Goal: Information Seeking & Learning: Learn about a topic

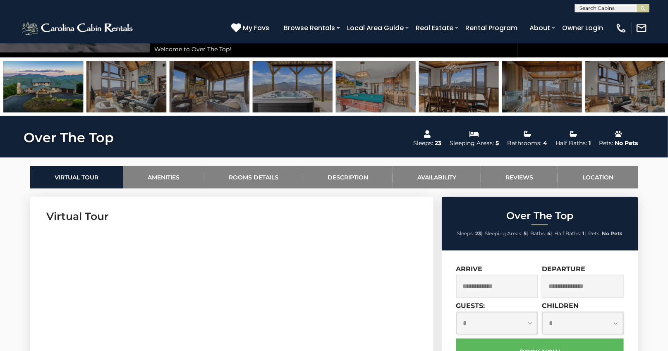
scroll to position [204, 0]
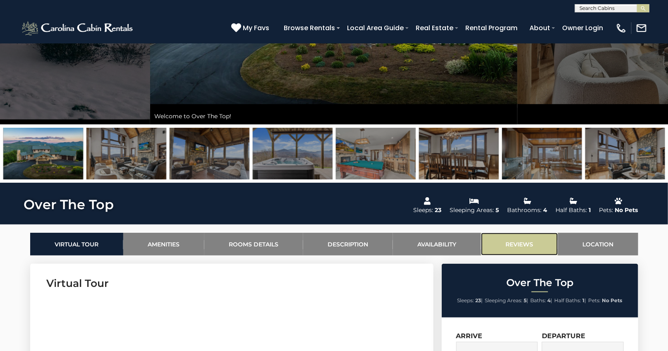
click at [504, 247] on link "Reviews" at bounding box center [519, 244] width 77 height 23
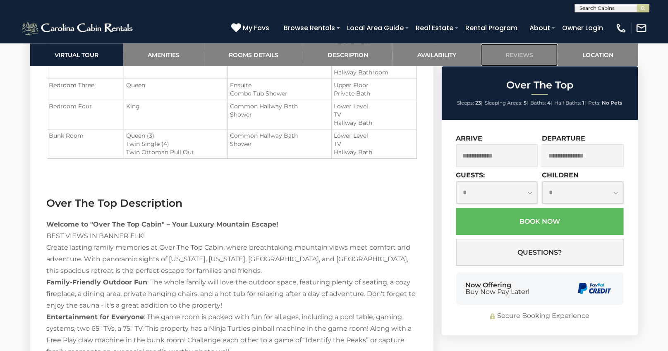
scroll to position [0, 0]
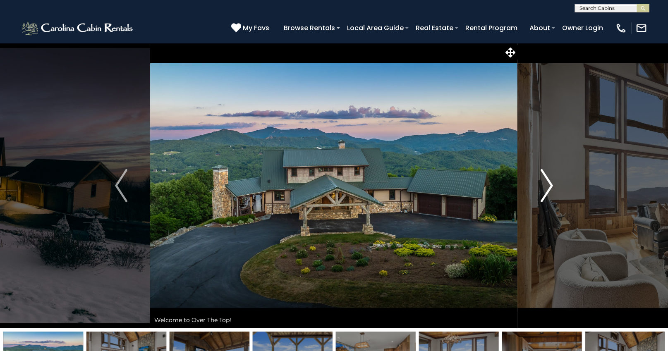
click at [549, 189] on img "Next" at bounding box center [547, 185] width 12 height 33
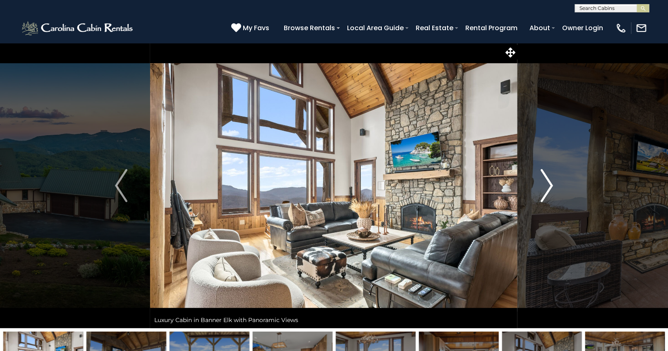
click at [550, 188] on img "Next" at bounding box center [547, 185] width 12 height 33
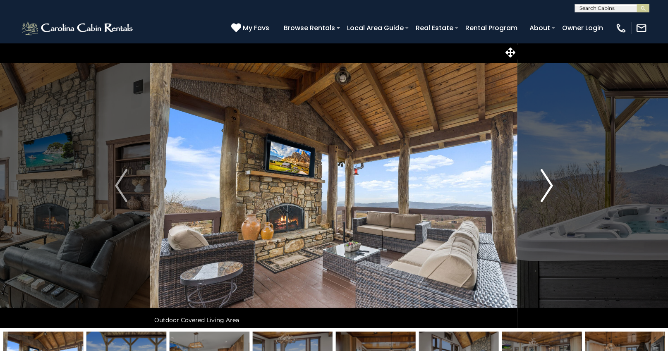
click at [550, 188] on img "Next" at bounding box center [547, 185] width 12 height 33
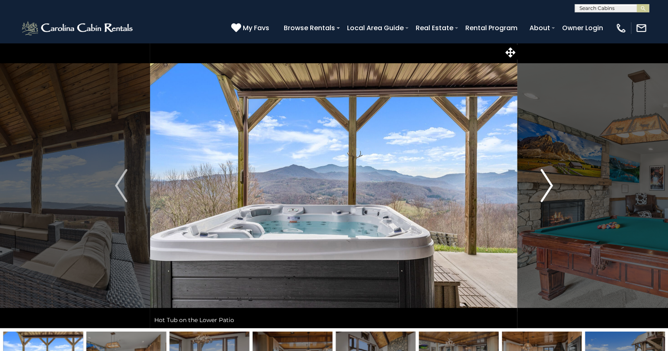
click at [550, 188] on img "Next" at bounding box center [547, 185] width 12 height 33
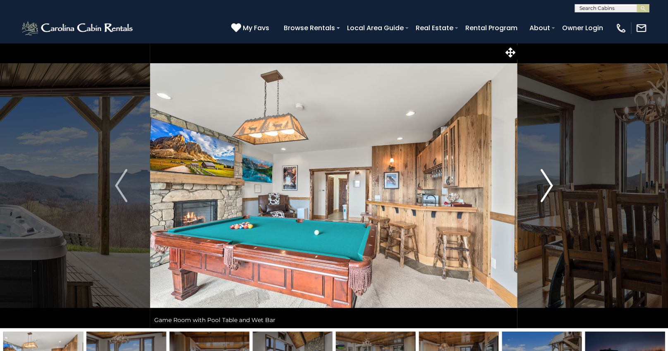
click at [550, 188] on img "Next" at bounding box center [547, 185] width 12 height 33
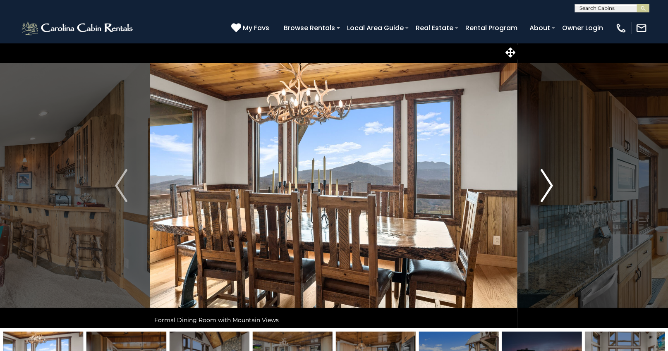
click at [550, 188] on img "Next" at bounding box center [547, 185] width 12 height 33
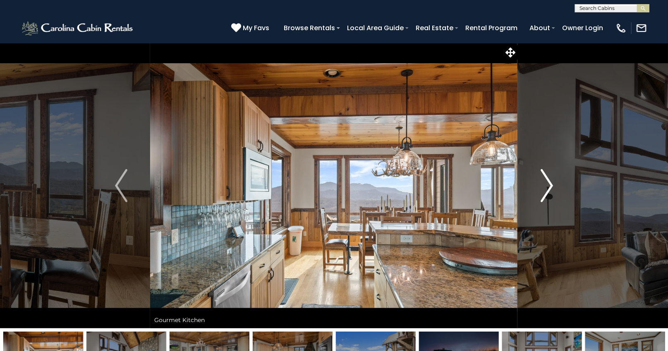
click at [550, 188] on img "Next" at bounding box center [547, 185] width 12 height 33
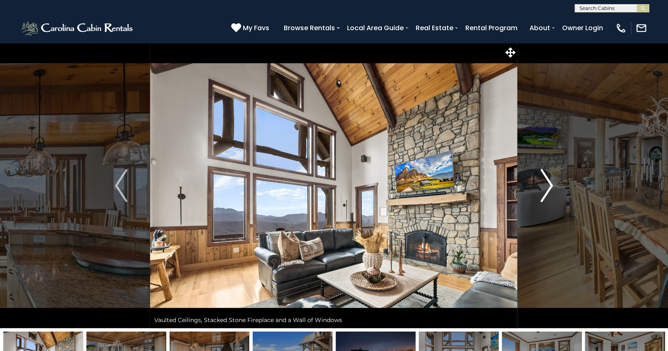
click at [550, 188] on img "Next" at bounding box center [547, 185] width 12 height 33
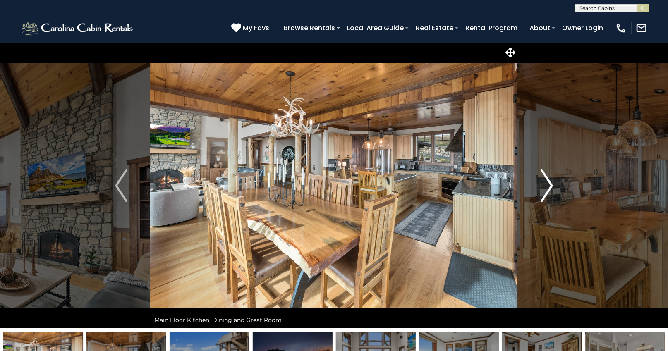
click at [550, 188] on img "Next" at bounding box center [547, 185] width 12 height 33
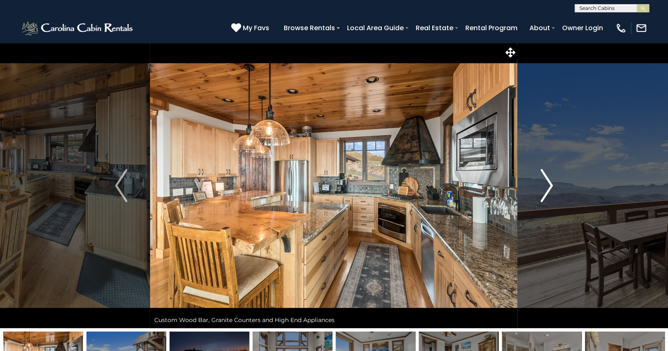
click at [550, 188] on img "Next" at bounding box center [547, 185] width 12 height 33
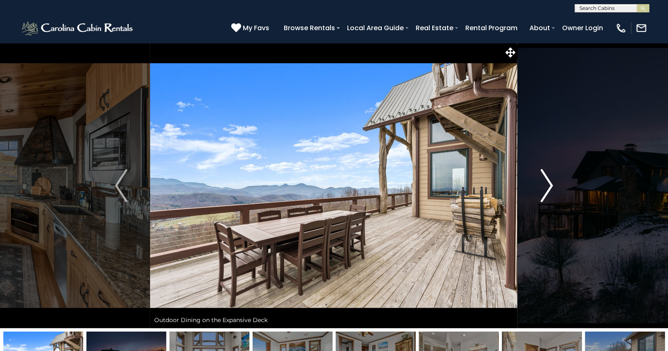
click at [545, 188] on img "Next" at bounding box center [547, 185] width 12 height 33
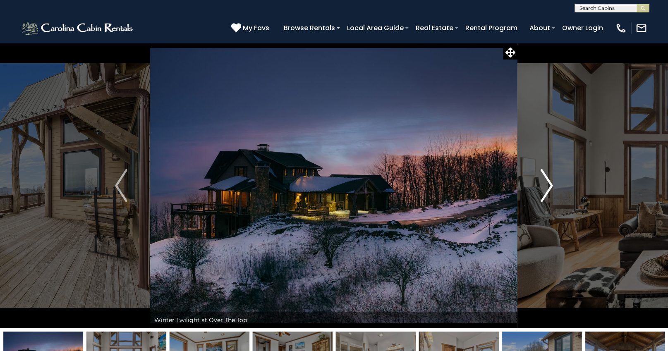
click at [545, 187] on img "Next" at bounding box center [547, 185] width 12 height 33
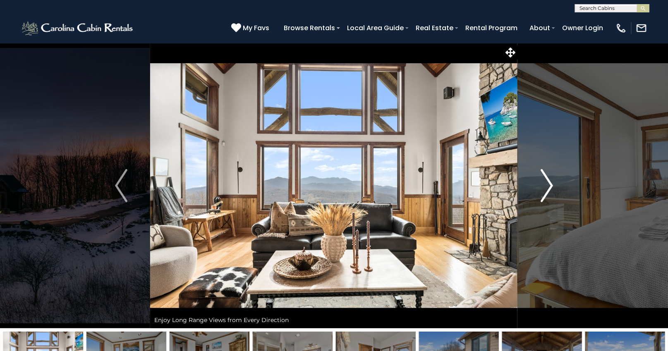
click at [545, 187] on img "Next" at bounding box center [547, 185] width 12 height 33
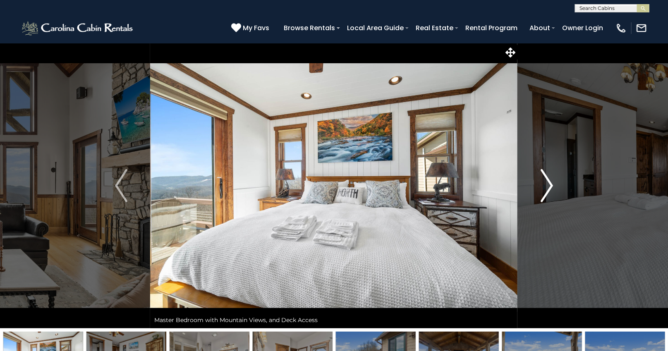
click at [545, 187] on img "Next" at bounding box center [547, 185] width 12 height 33
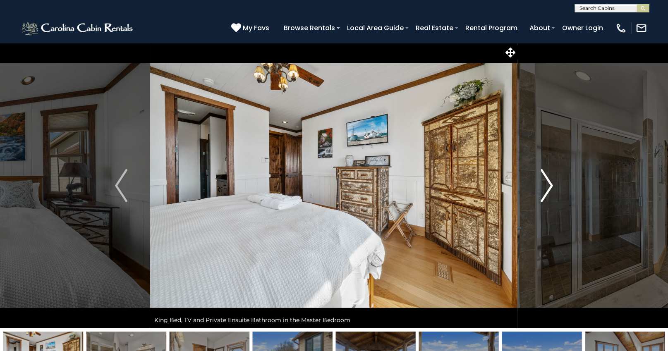
click at [545, 187] on img "Next" at bounding box center [547, 185] width 12 height 33
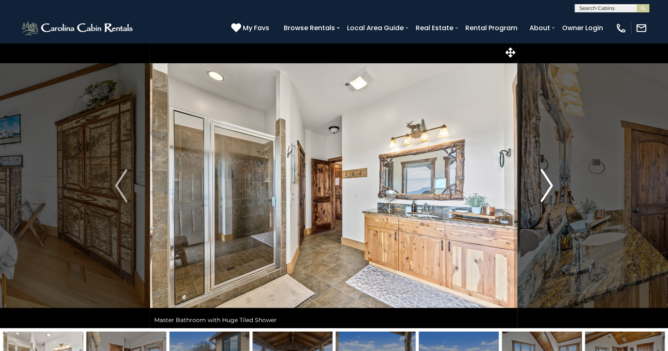
click at [545, 187] on img "Next" at bounding box center [547, 185] width 12 height 33
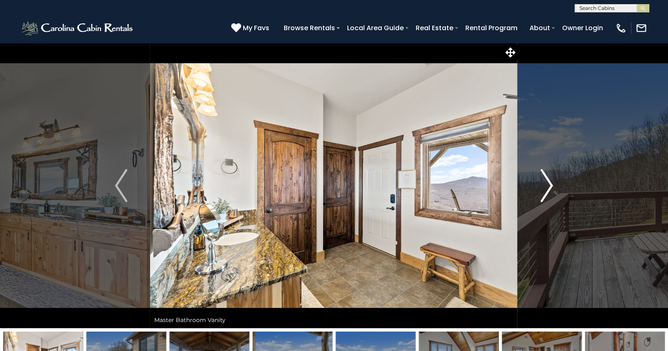
click at [545, 187] on img "Next" at bounding box center [547, 185] width 12 height 33
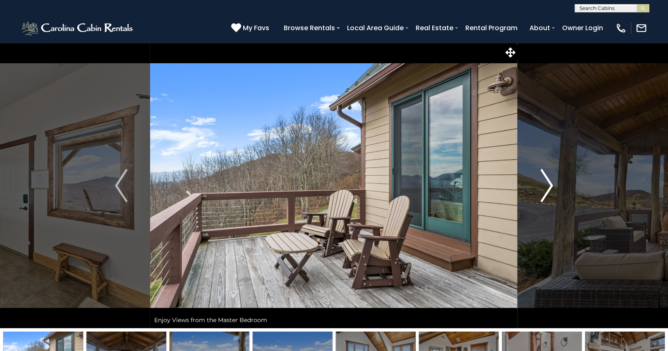
click at [545, 187] on img "Next" at bounding box center [547, 185] width 12 height 33
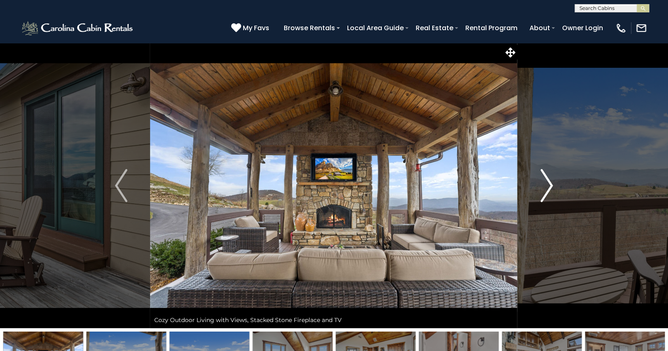
click at [545, 187] on img "Next" at bounding box center [547, 185] width 12 height 33
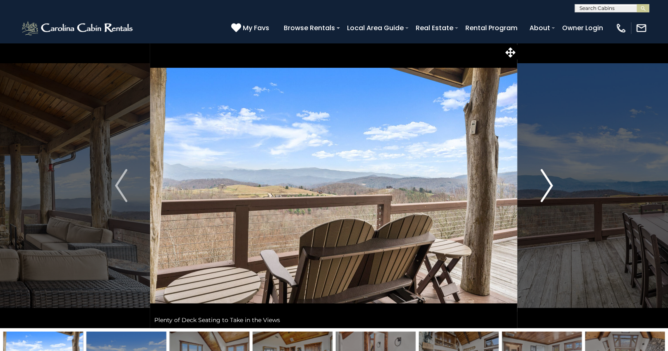
click at [545, 187] on img "Next" at bounding box center [547, 185] width 12 height 33
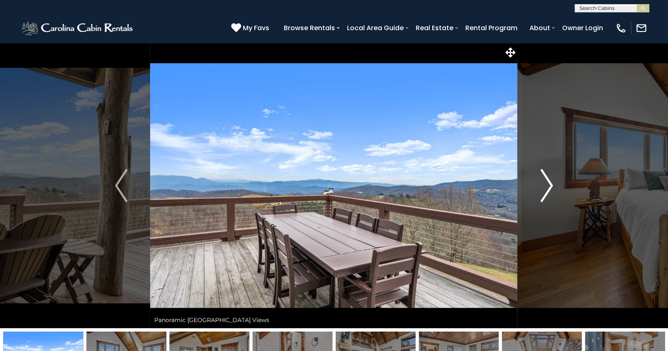
click at [545, 187] on img "Next" at bounding box center [547, 185] width 12 height 33
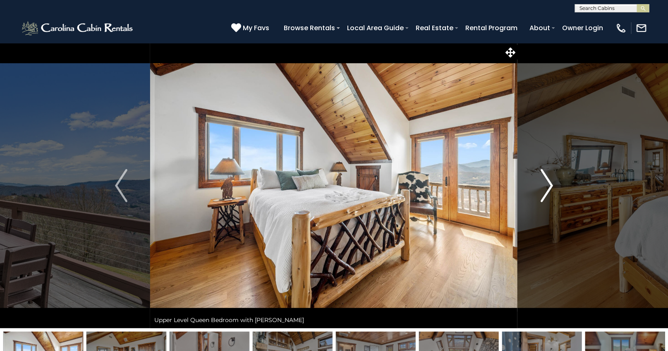
click at [545, 187] on img "Next" at bounding box center [547, 185] width 12 height 33
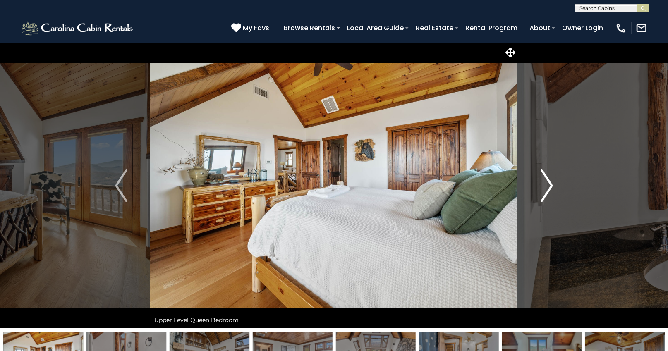
click at [545, 187] on img "Next" at bounding box center [547, 185] width 12 height 33
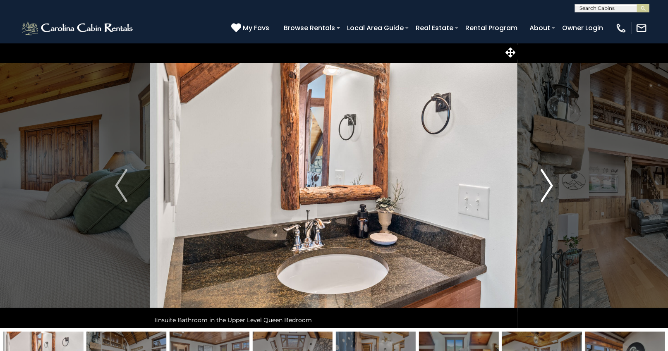
click at [545, 187] on img "Next" at bounding box center [547, 185] width 12 height 33
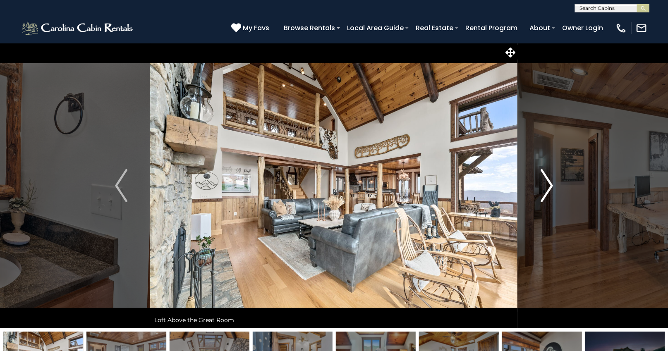
click at [545, 187] on img "Next" at bounding box center [547, 185] width 12 height 33
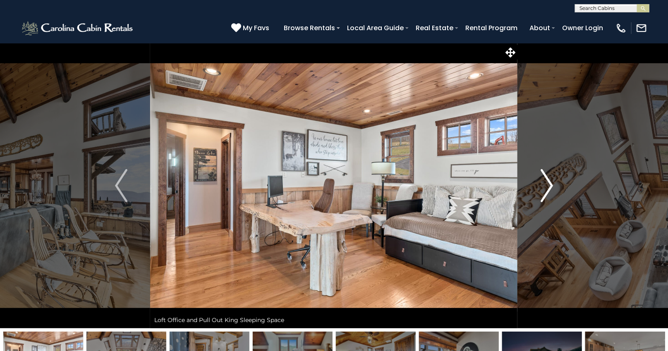
click at [545, 187] on img "Next" at bounding box center [547, 185] width 12 height 33
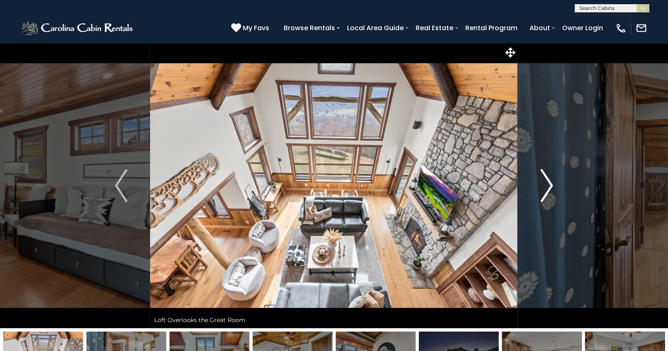
click at [545, 187] on img "Next" at bounding box center [547, 185] width 12 height 33
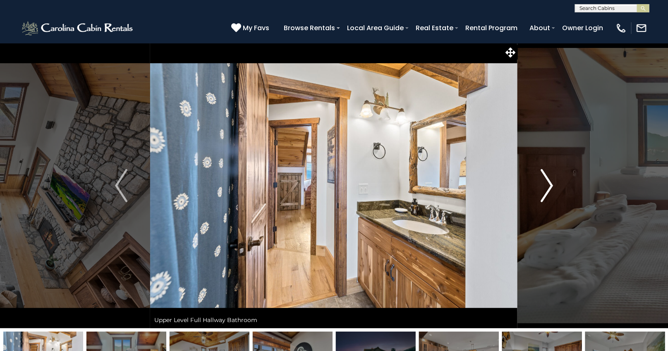
click at [545, 187] on img "Next" at bounding box center [547, 185] width 12 height 33
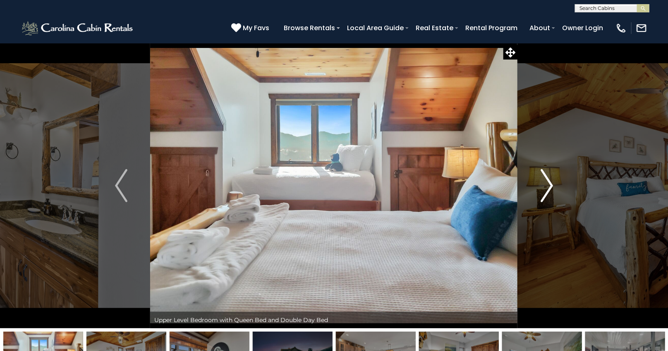
click at [545, 187] on img "Next" at bounding box center [547, 185] width 12 height 33
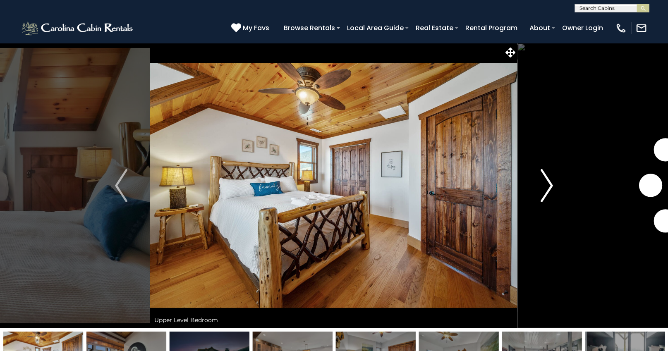
click at [545, 187] on img "Next" at bounding box center [547, 185] width 12 height 33
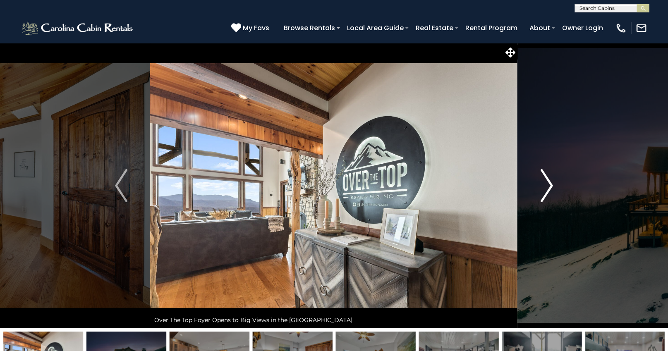
click at [545, 187] on img "Next" at bounding box center [547, 185] width 12 height 33
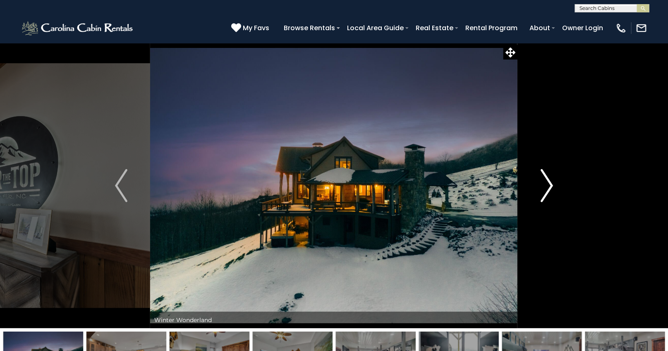
click at [545, 187] on img "Next" at bounding box center [547, 185] width 12 height 33
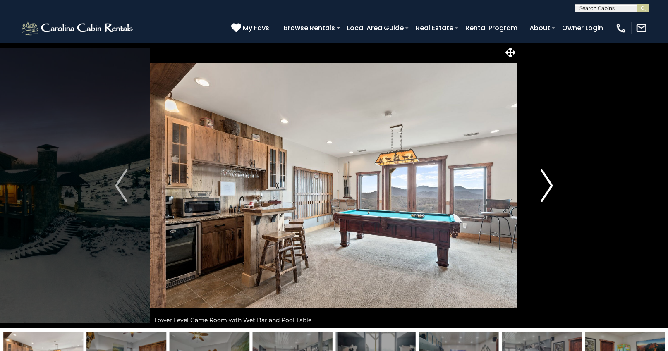
click at [545, 187] on img "Next" at bounding box center [547, 185] width 12 height 33
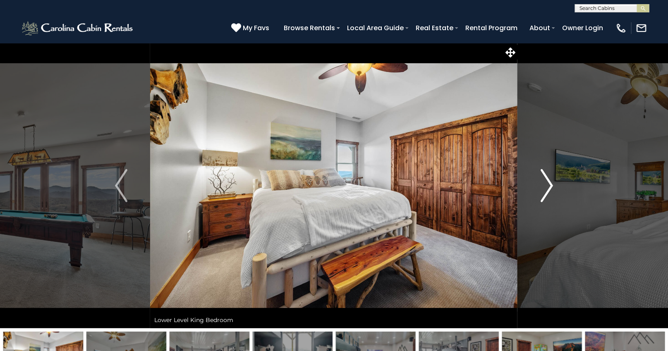
click at [545, 187] on img "Next" at bounding box center [547, 185] width 12 height 33
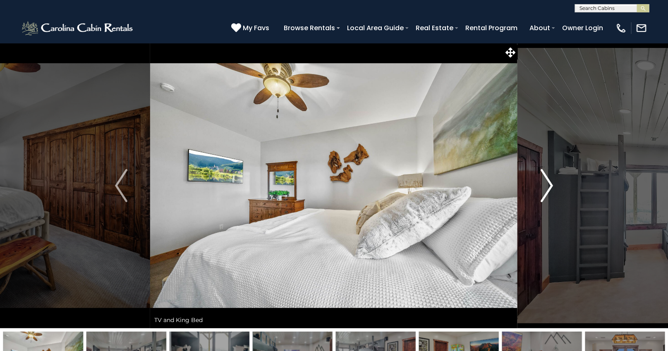
click at [545, 187] on img "Next" at bounding box center [547, 185] width 12 height 33
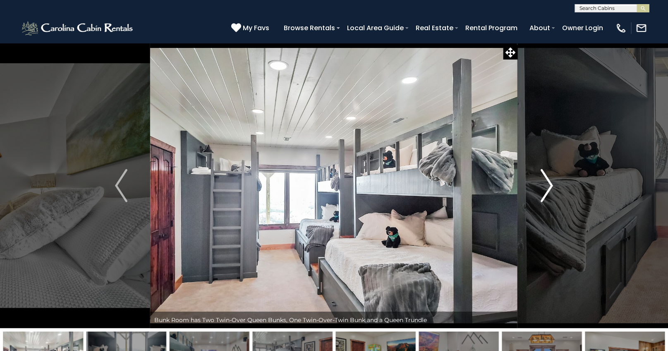
click at [545, 187] on img "Next" at bounding box center [547, 185] width 12 height 33
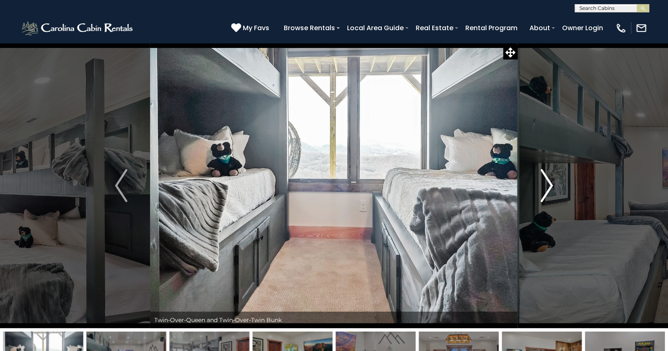
click at [545, 187] on img "Next" at bounding box center [547, 185] width 12 height 33
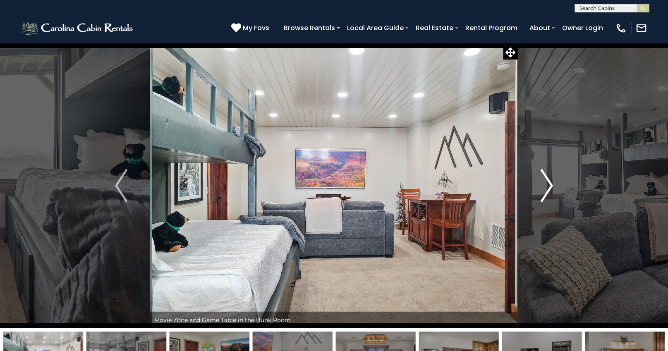
click at [545, 187] on img "Next" at bounding box center [547, 185] width 12 height 33
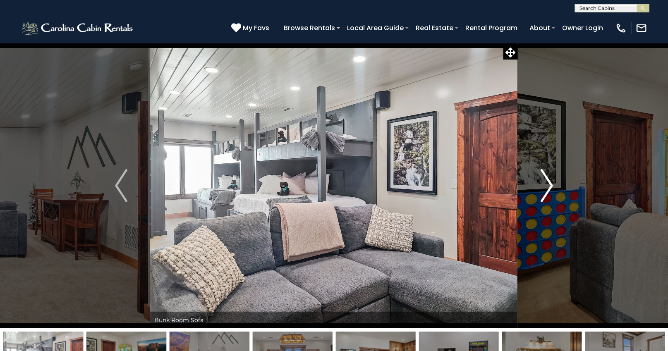
click at [545, 187] on img "Next" at bounding box center [547, 185] width 12 height 33
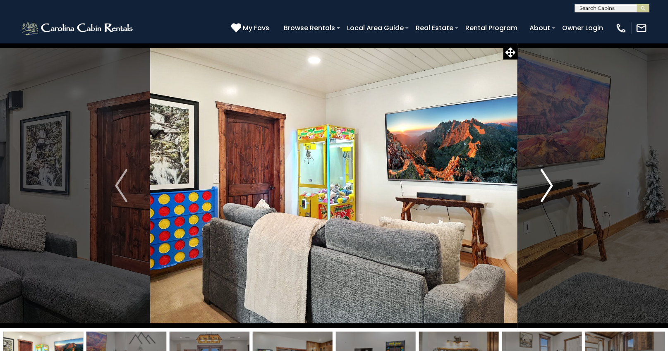
click at [545, 187] on img "Next" at bounding box center [547, 185] width 12 height 33
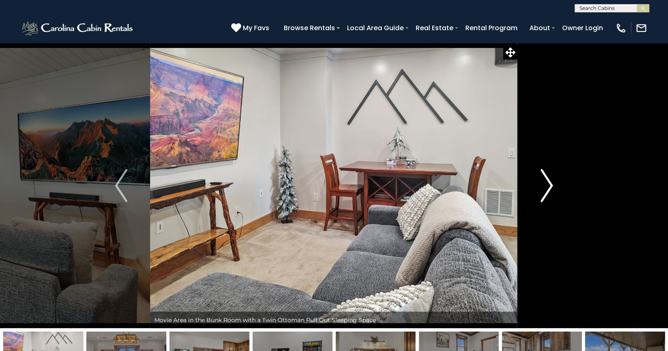
click at [545, 187] on img "Next" at bounding box center [547, 185] width 12 height 33
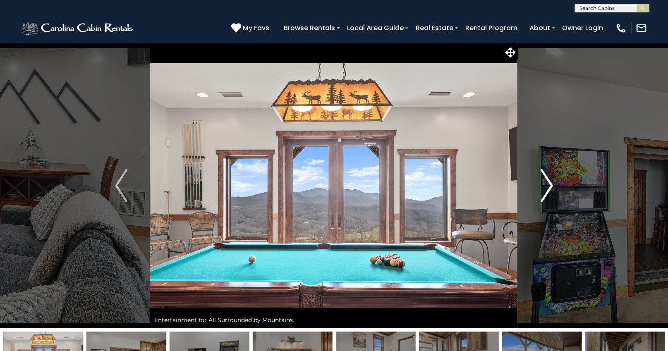
click at [545, 187] on img "Next" at bounding box center [547, 185] width 12 height 33
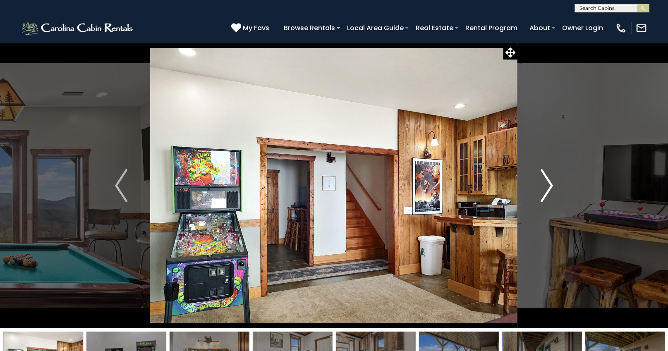
click at [545, 187] on img "Next" at bounding box center [547, 185] width 12 height 33
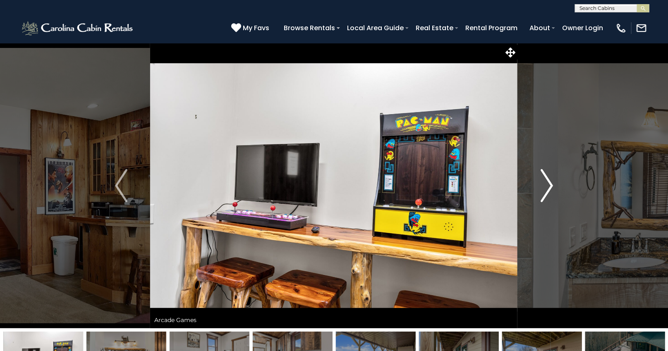
click at [545, 187] on img "Next" at bounding box center [547, 185] width 12 height 33
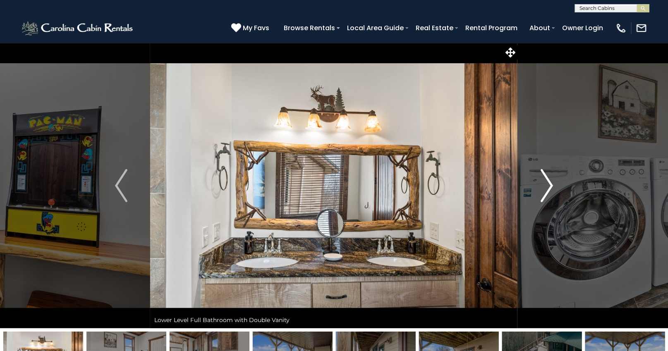
click at [545, 187] on img "Next" at bounding box center [547, 185] width 12 height 33
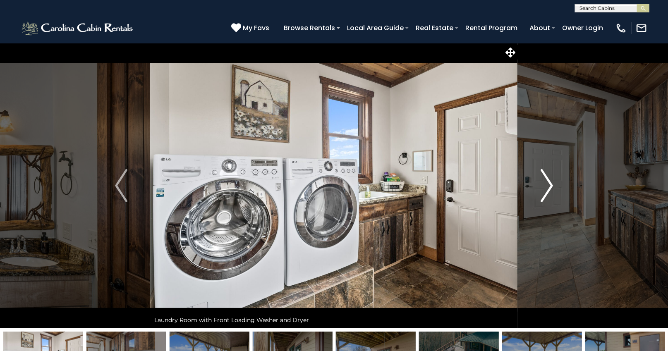
click at [545, 187] on img "Next" at bounding box center [547, 185] width 12 height 33
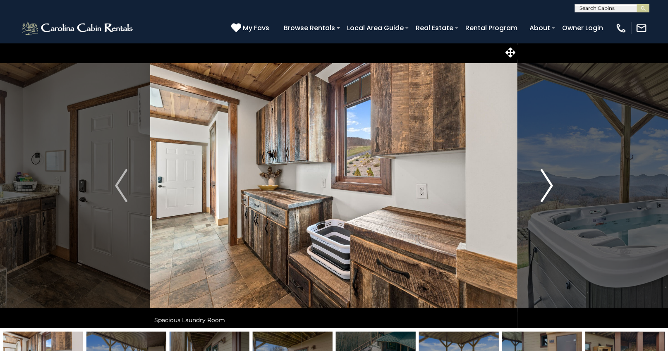
click at [545, 187] on img "Next" at bounding box center [547, 185] width 12 height 33
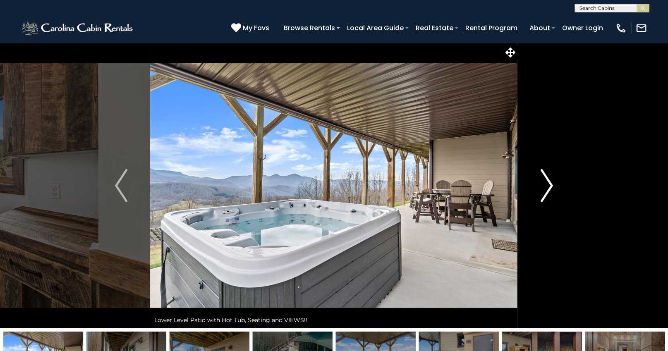
click at [545, 187] on img "Next" at bounding box center [547, 185] width 12 height 33
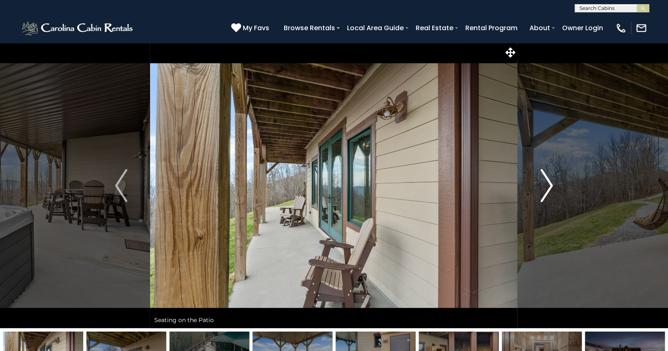
click at [545, 187] on img "Next" at bounding box center [547, 185] width 12 height 33
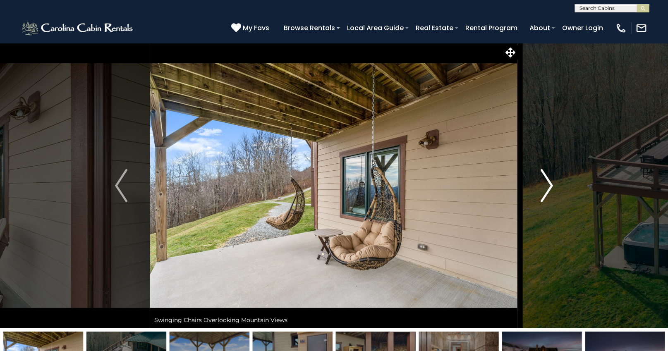
click at [545, 187] on img "Next" at bounding box center [547, 185] width 12 height 33
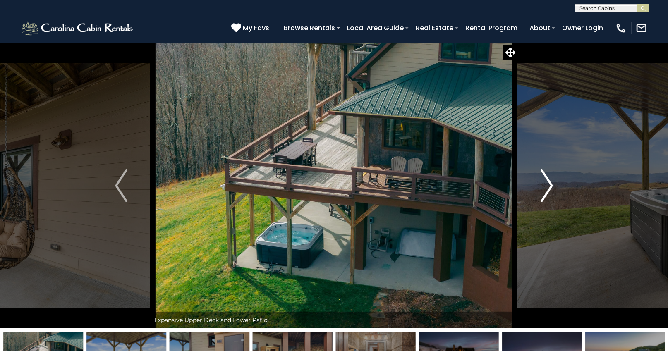
click at [545, 187] on img "Next" at bounding box center [547, 185] width 12 height 33
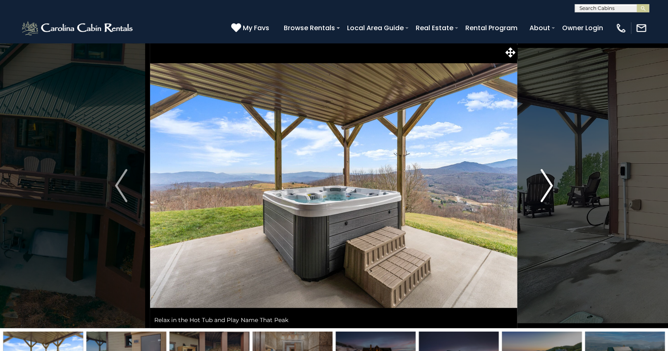
click at [558, 192] on button "Next" at bounding box center [547, 186] width 58 height 286
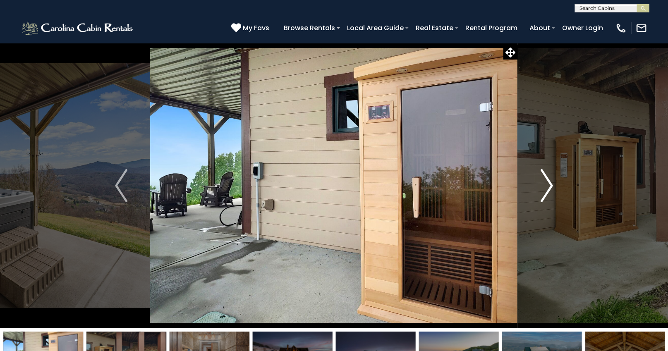
click at [545, 192] on img "Next" at bounding box center [547, 185] width 12 height 33
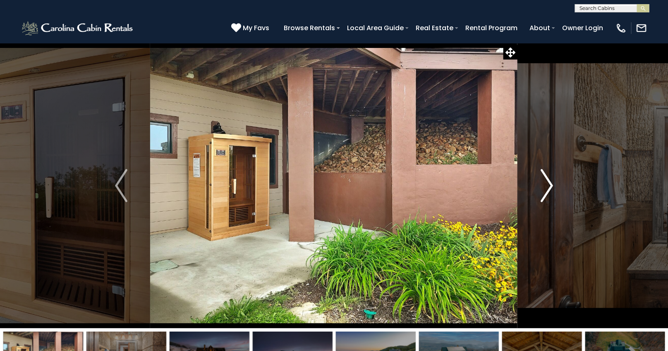
click at [545, 192] on img "Next" at bounding box center [547, 185] width 12 height 33
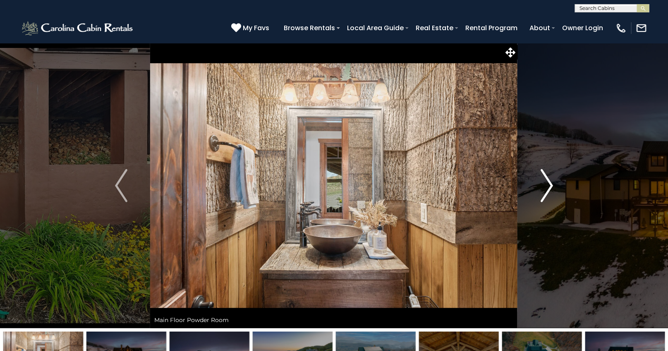
click at [544, 191] on img "Next" at bounding box center [547, 185] width 12 height 33
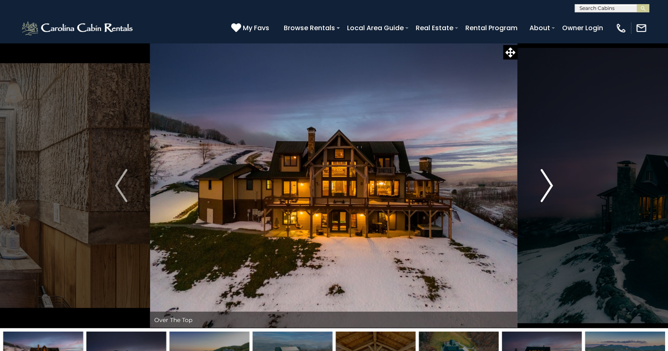
click at [544, 190] on img "Next" at bounding box center [547, 185] width 12 height 33
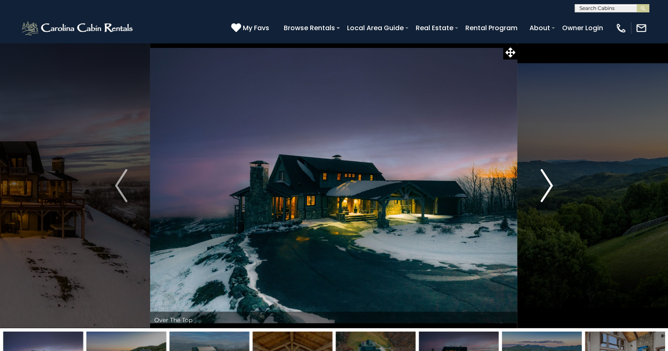
click at [544, 190] on img "Next" at bounding box center [547, 185] width 12 height 33
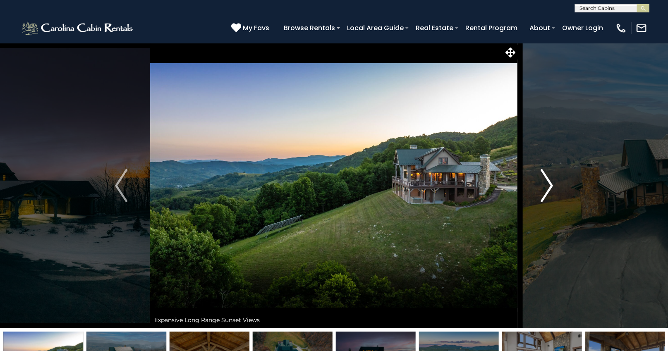
click at [544, 190] on img "Next" at bounding box center [547, 185] width 12 height 33
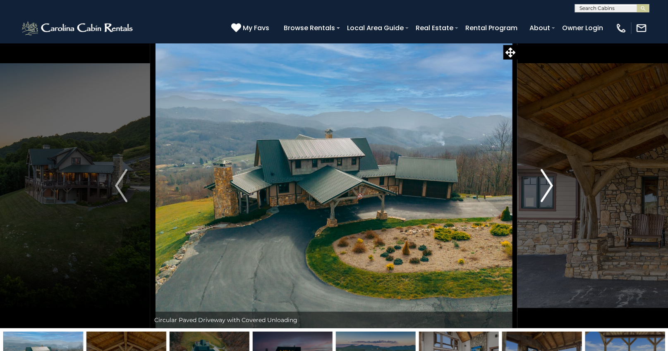
click at [544, 190] on img "Next" at bounding box center [547, 185] width 12 height 33
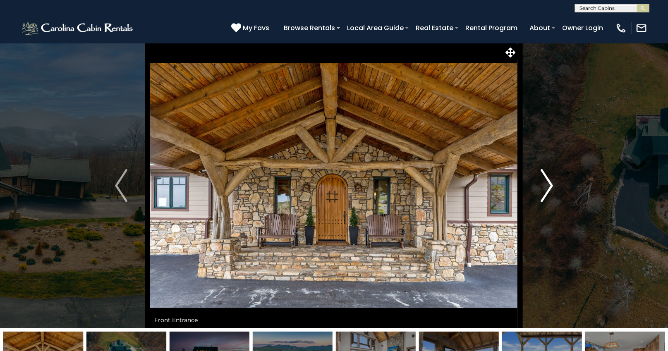
click at [544, 190] on img "Next" at bounding box center [547, 185] width 12 height 33
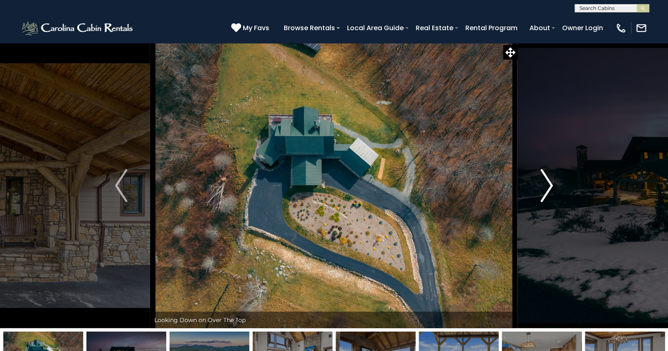
click at [544, 190] on img "Next" at bounding box center [547, 185] width 12 height 33
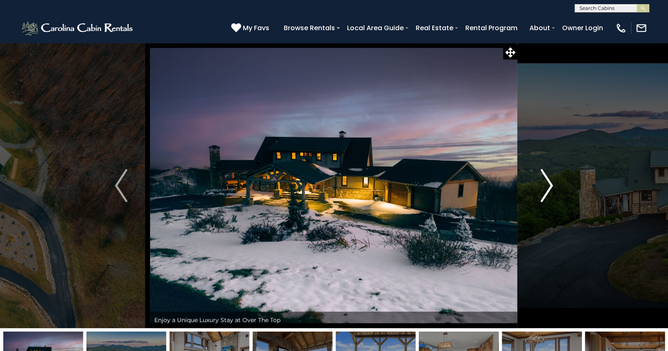
click at [544, 190] on img "Next" at bounding box center [547, 185] width 12 height 33
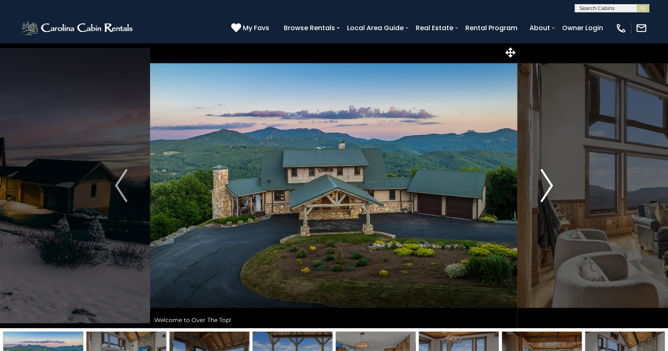
click at [544, 190] on img "Next" at bounding box center [547, 185] width 12 height 33
